Goal: Check status: Verify the current state of an ongoing process or item

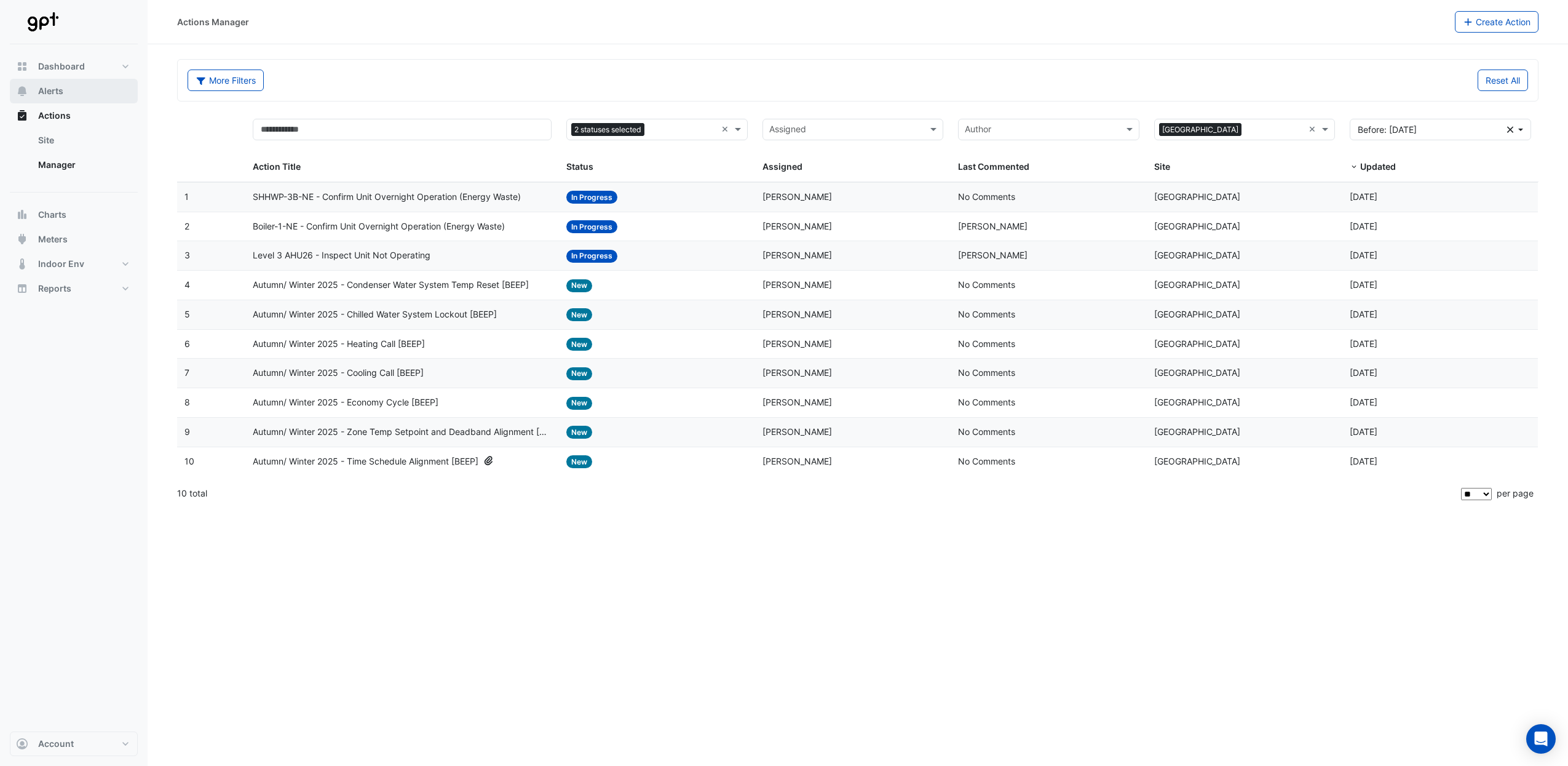
click at [40, 92] on span "Alerts" at bounding box center [51, 91] width 25 height 12
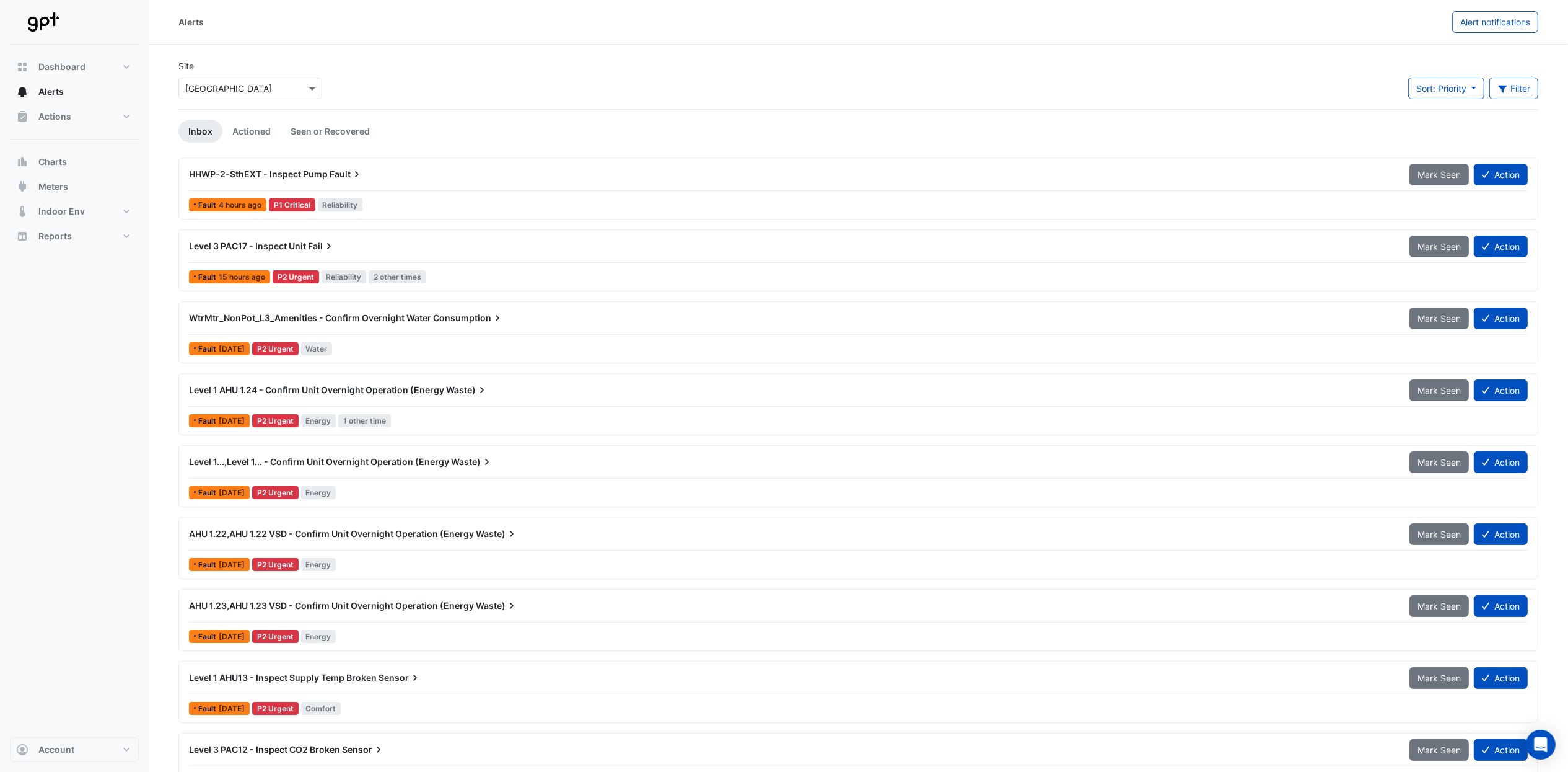
click at [254, 341] on span "AHU 1.22,AHU 1.22 VSD - Confirm Unit Overnight Operation (Energy" at bounding box center [331, 534] width 285 height 11
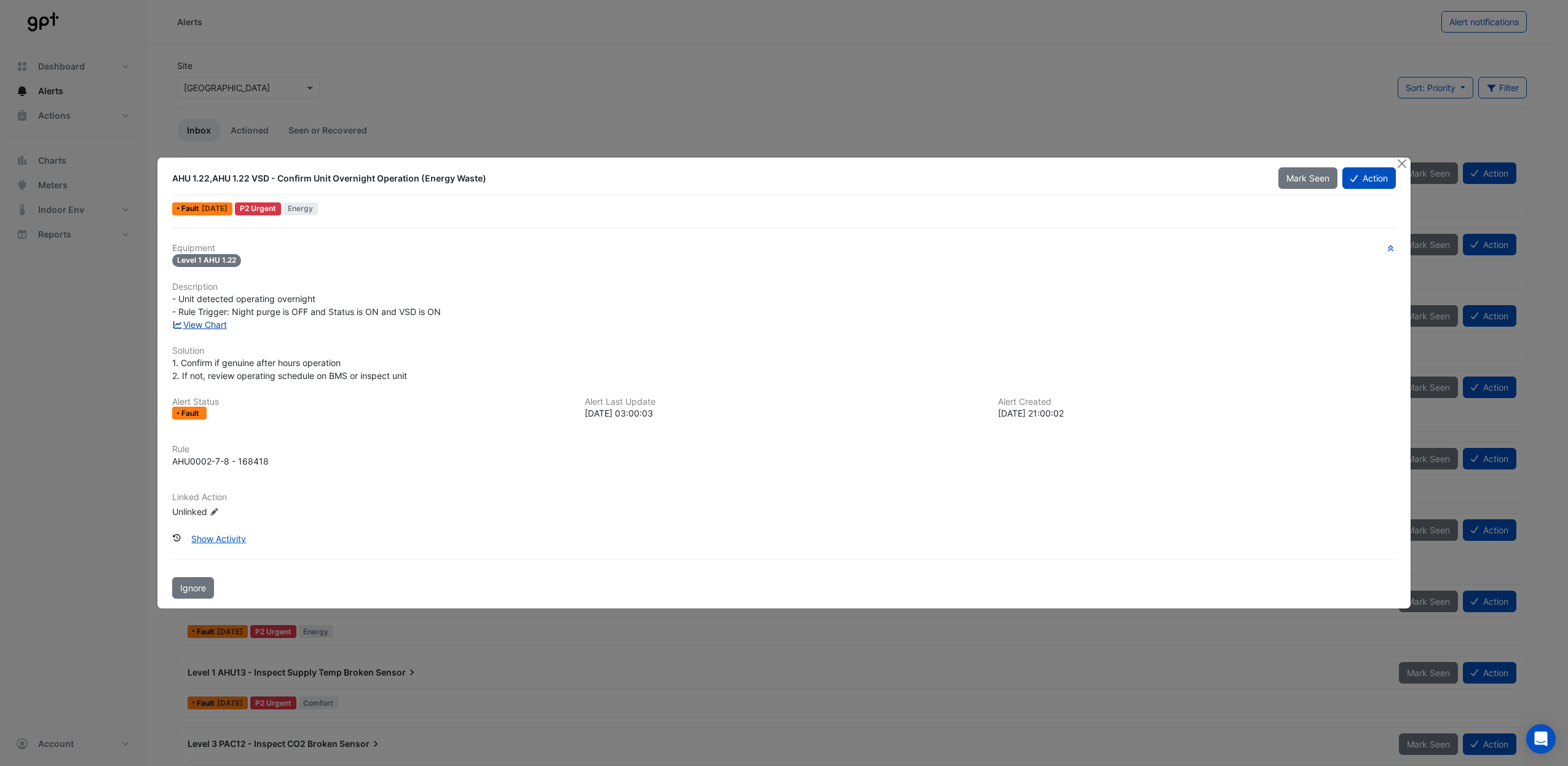
click at [216, 324] on link "View Chart" at bounding box center [199, 324] width 55 height 10
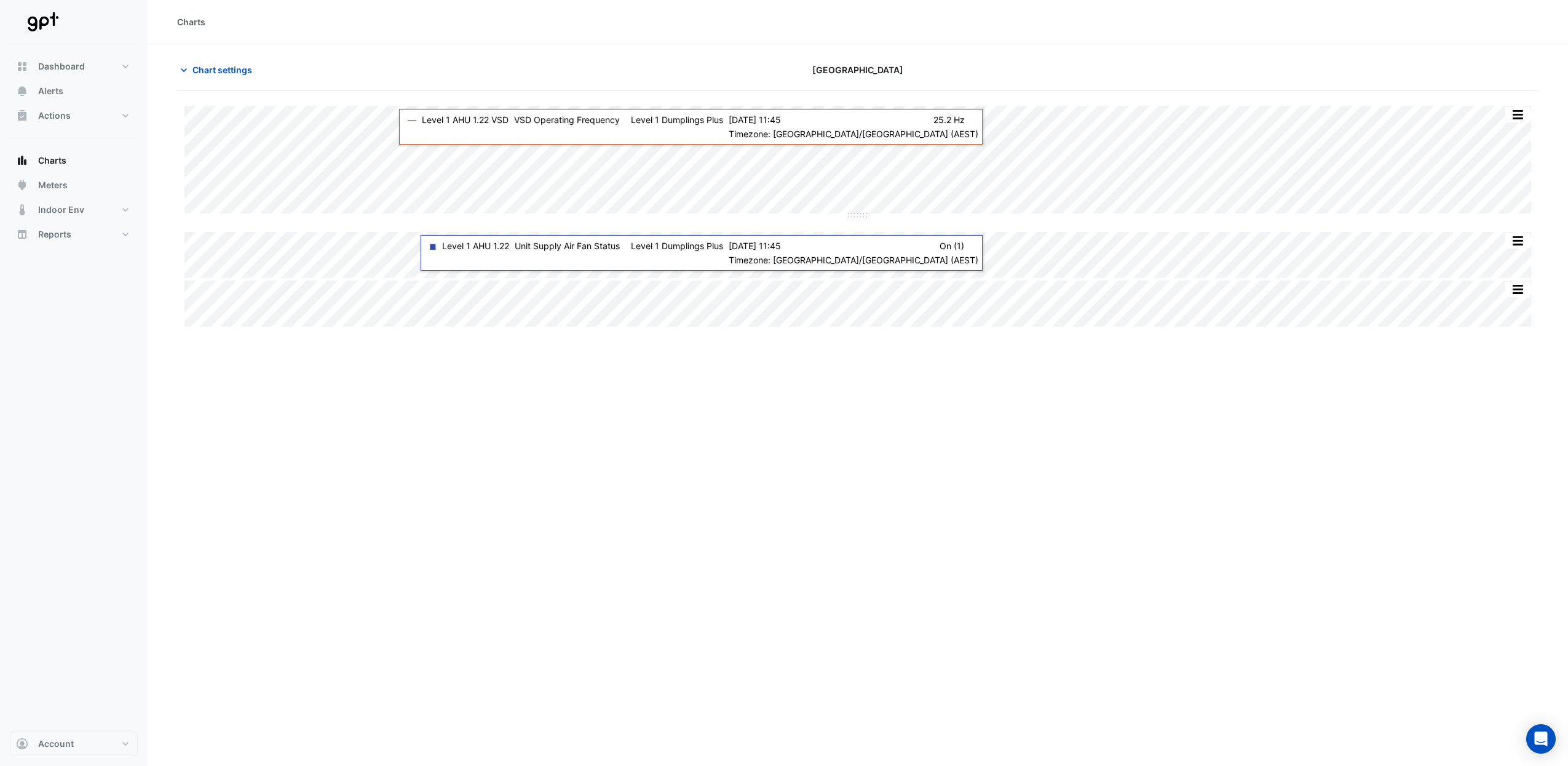
click at [892, 426] on div "Charts Chart settings [GEOGRAPHIC_DATA] Split by Equip Split All Split None Pri…" at bounding box center [858, 383] width 1420 height 766
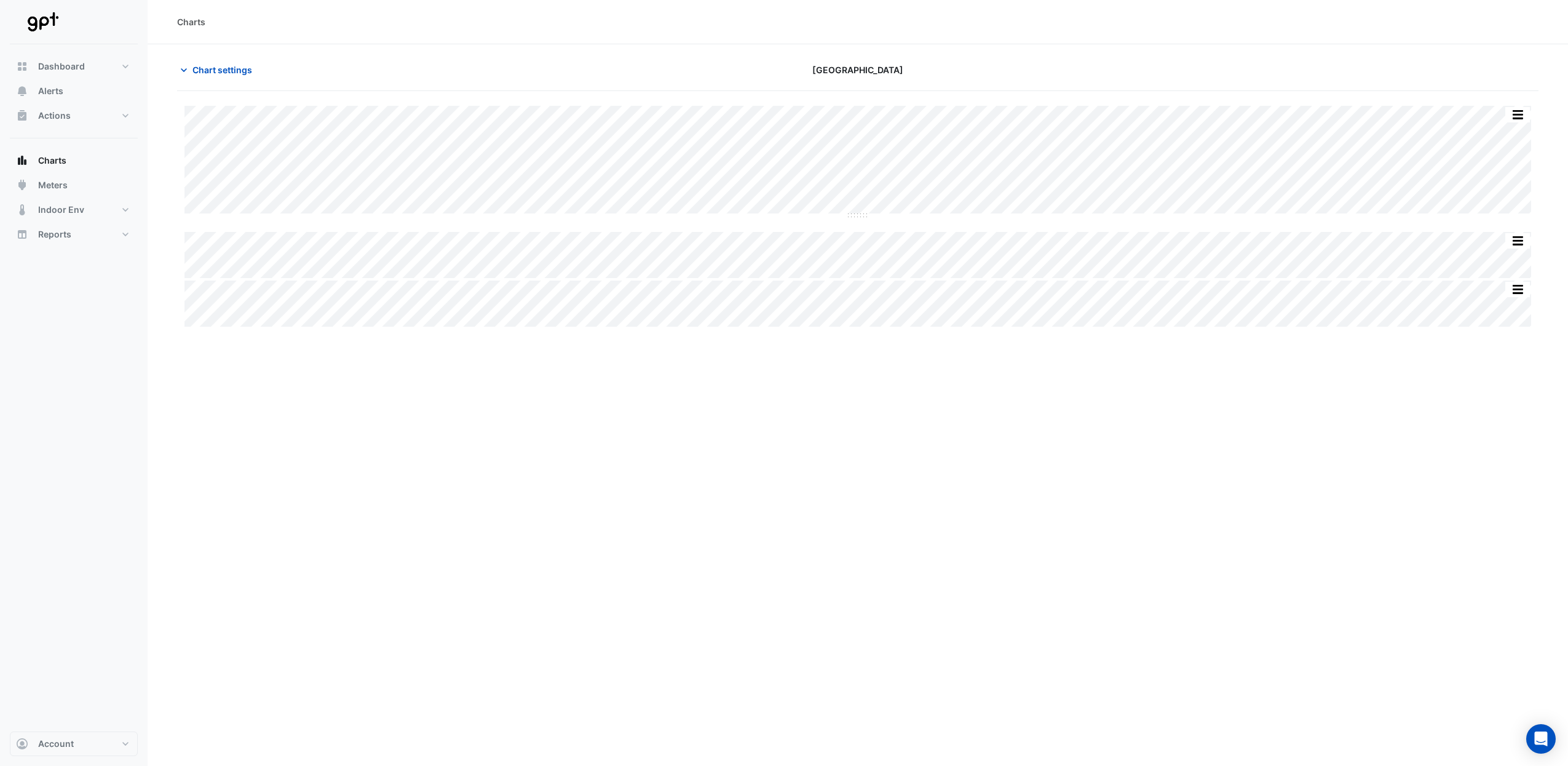
click at [1567, 765] on html "Charts Chart settings [GEOGRAPHIC_DATA] Split by Equip Split All Split None Pri…" at bounding box center [784, 383] width 1568 height 766
click at [47, 83] on button "Alerts" at bounding box center [74, 91] width 128 height 25
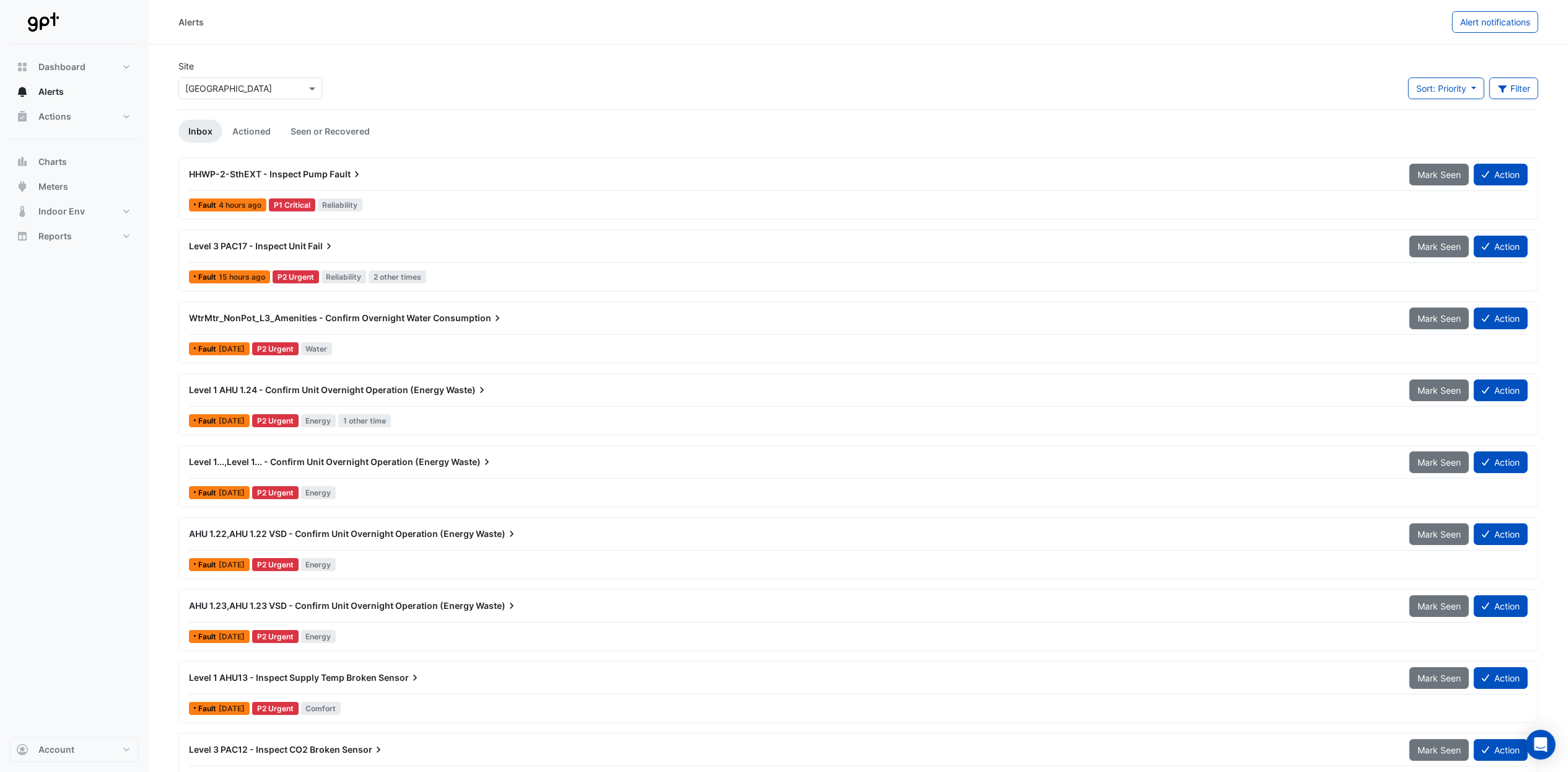
click at [289, 174] on span "HHWP-2-SthEXT - Inspect Pump" at bounding box center [258, 174] width 139 height 11
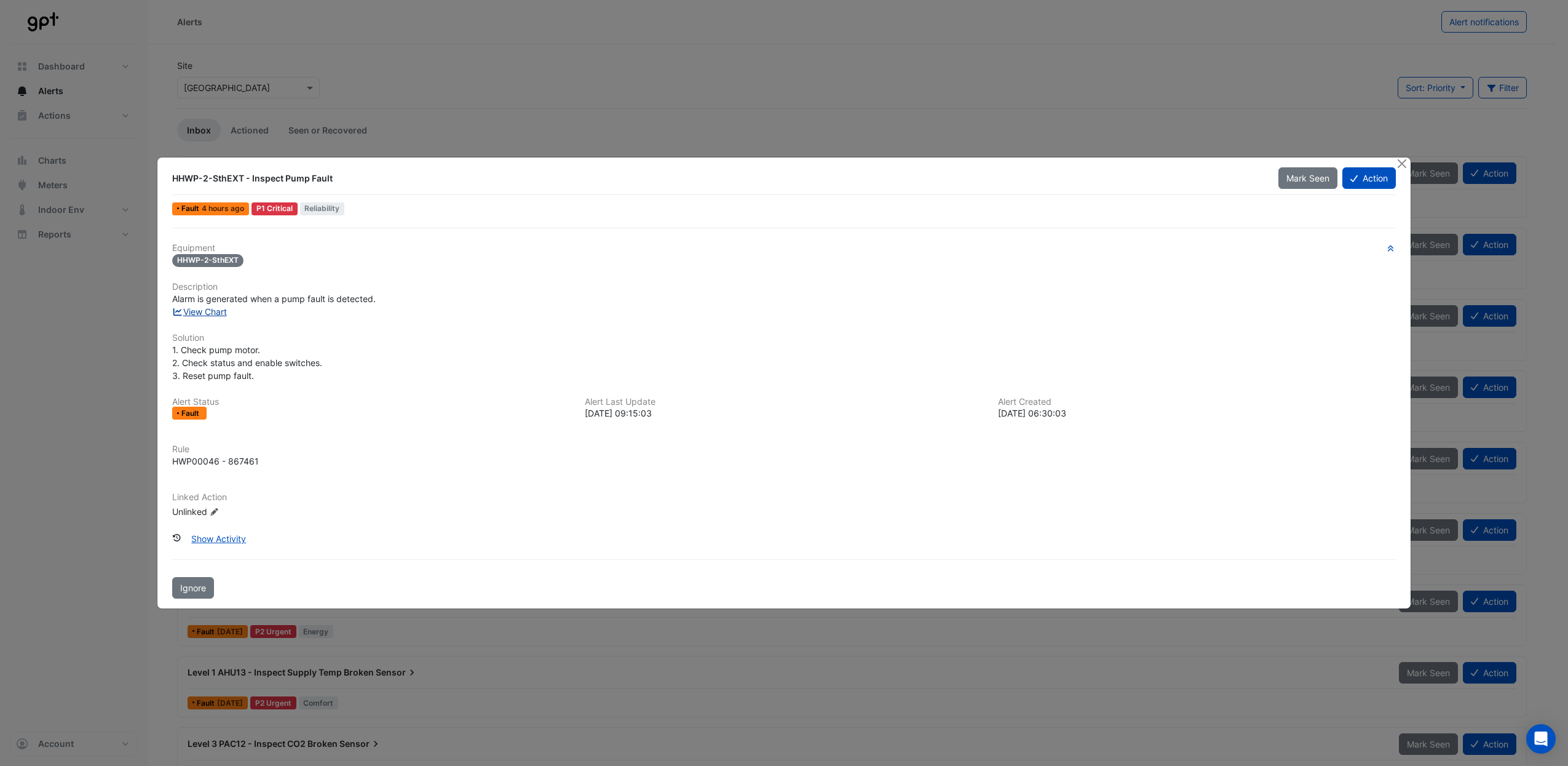
click at [216, 311] on link "View Chart" at bounding box center [199, 311] width 55 height 10
